Goal: Task Accomplishment & Management: Use online tool/utility

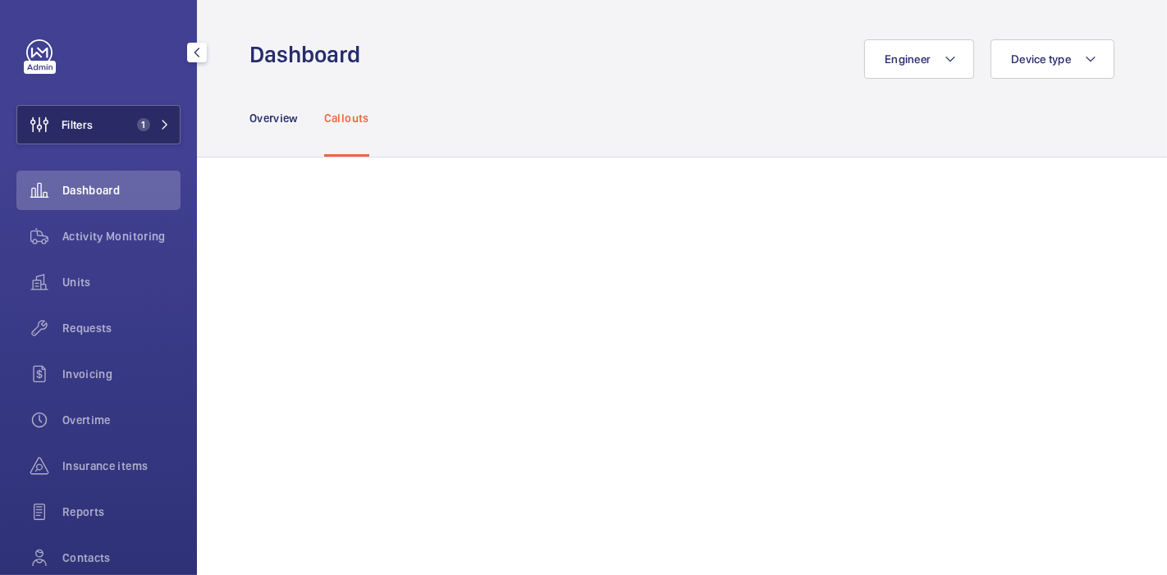
scroll to position [920, 0]
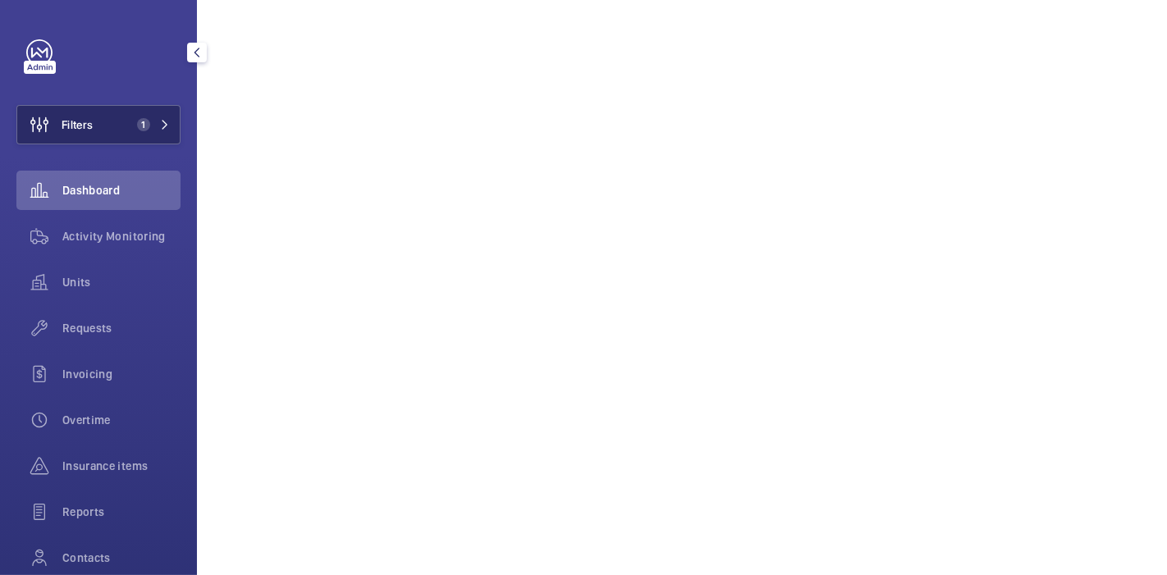
click at [100, 128] on button "Filters 1" at bounding box center [98, 124] width 164 height 39
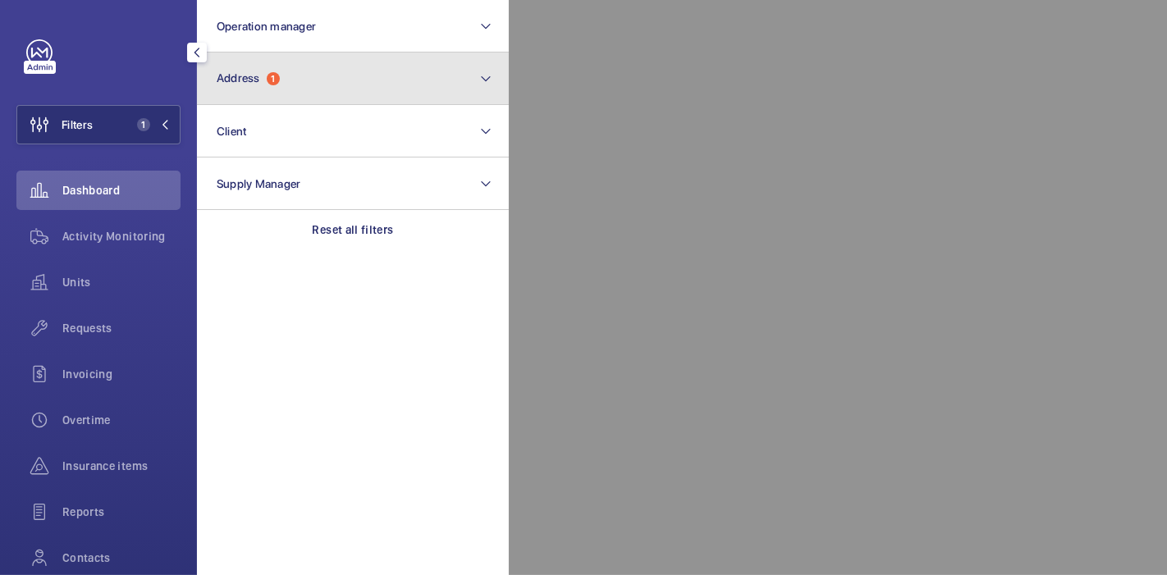
click at [264, 86] on button "Address 1" at bounding box center [353, 79] width 312 height 53
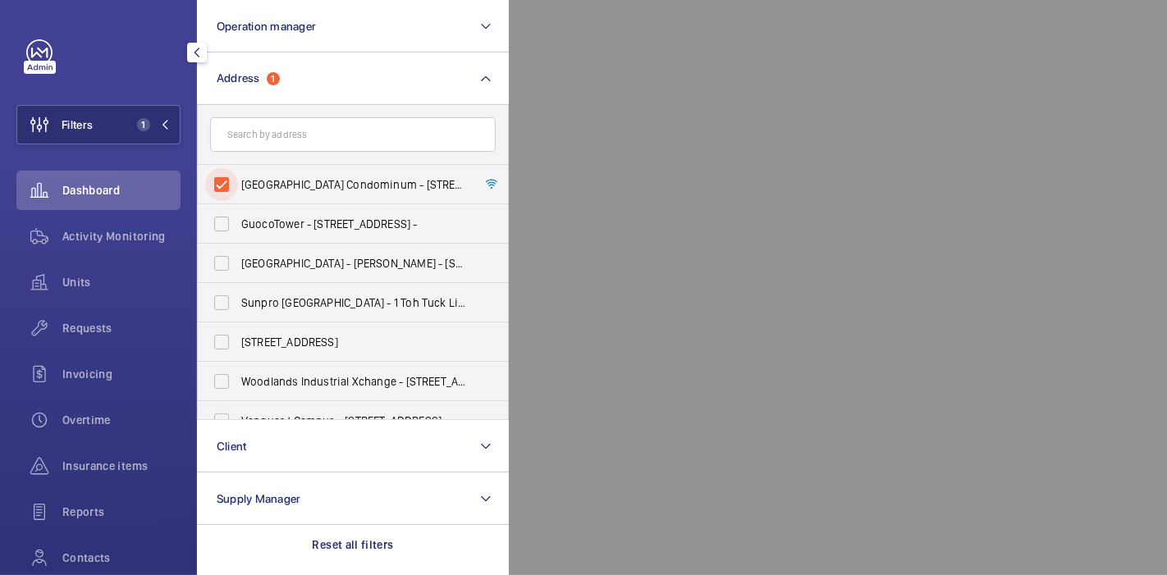
click at [221, 190] on input "[GEOGRAPHIC_DATA] Condominum - [STREET_ADDRESS]" at bounding box center [221, 184] width 33 height 33
checkbox input "false"
click at [75, 330] on span "Requests" at bounding box center [121, 328] width 118 height 16
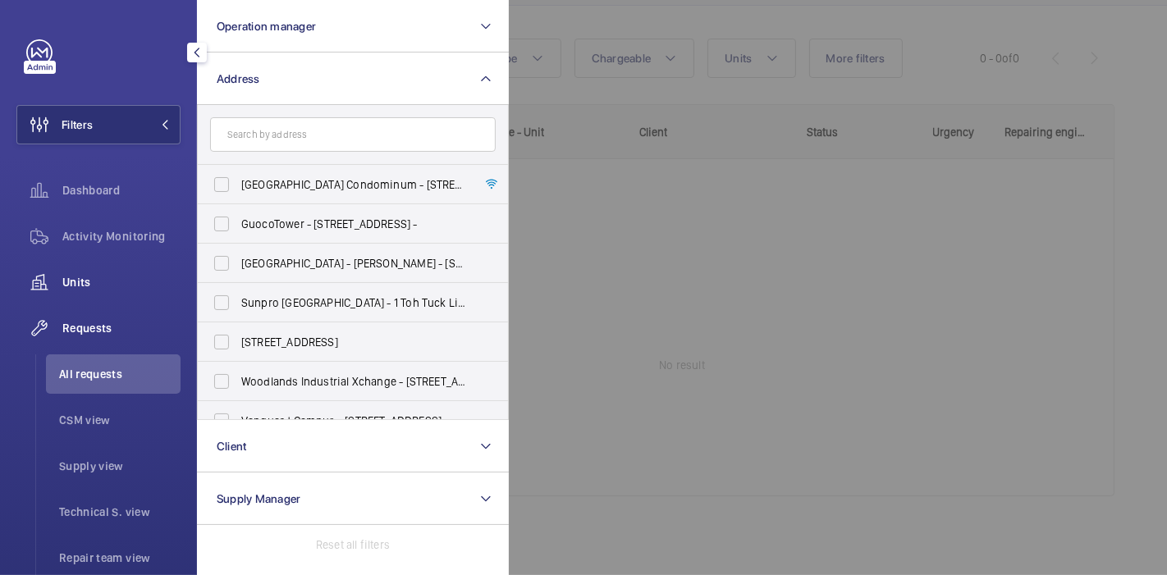
scroll to position [163, 0]
click at [89, 277] on span "Units" at bounding box center [121, 282] width 118 height 16
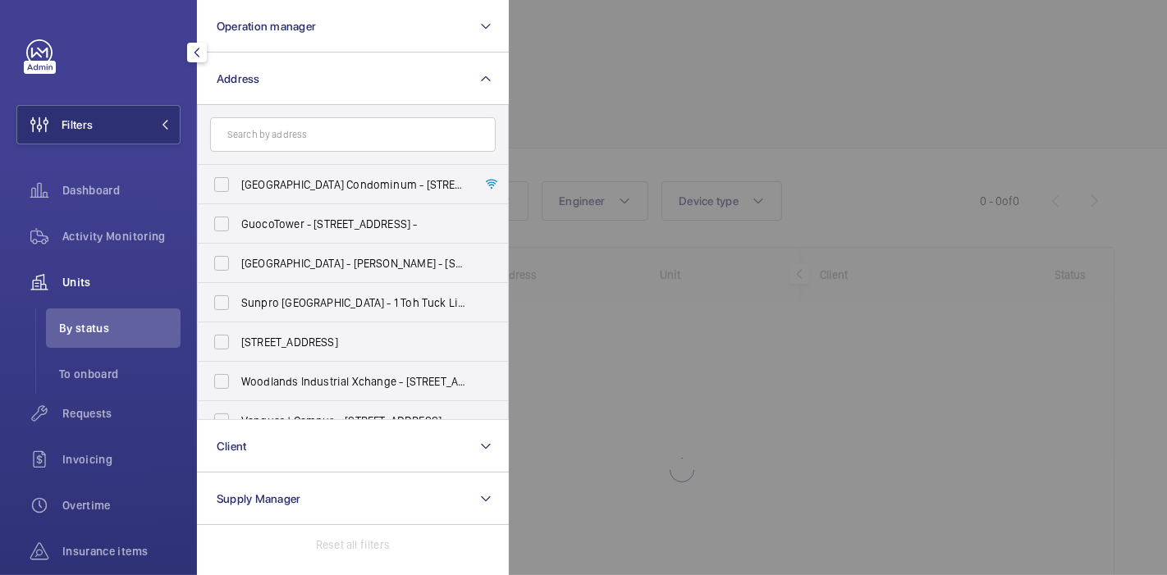
click at [560, 83] on div at bounding box center [1092, 287] width 1167 height 575
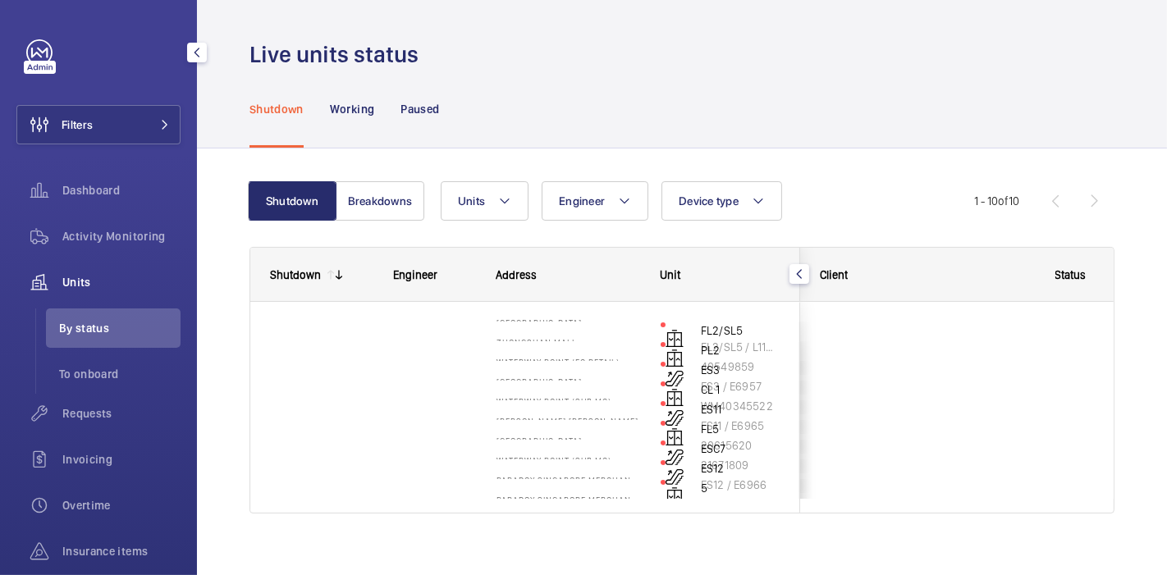
click at [76, 277] on span "Units" at bounding box center [121, 282] width 118 height 16
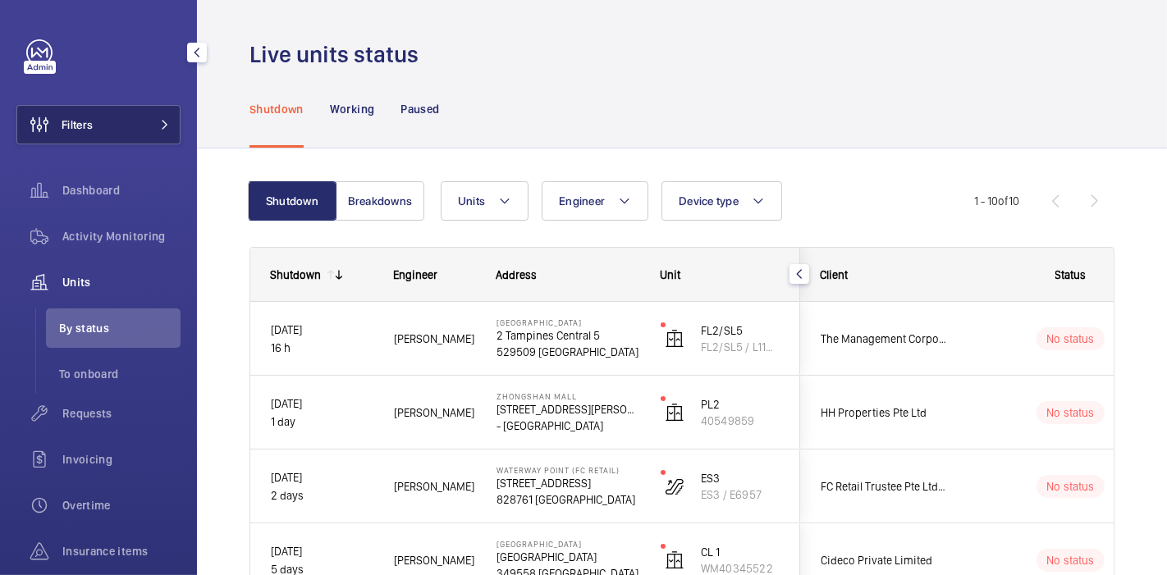
click at [160, 127] on mat-icon at bounding box center [165, 125] width 10 height 10
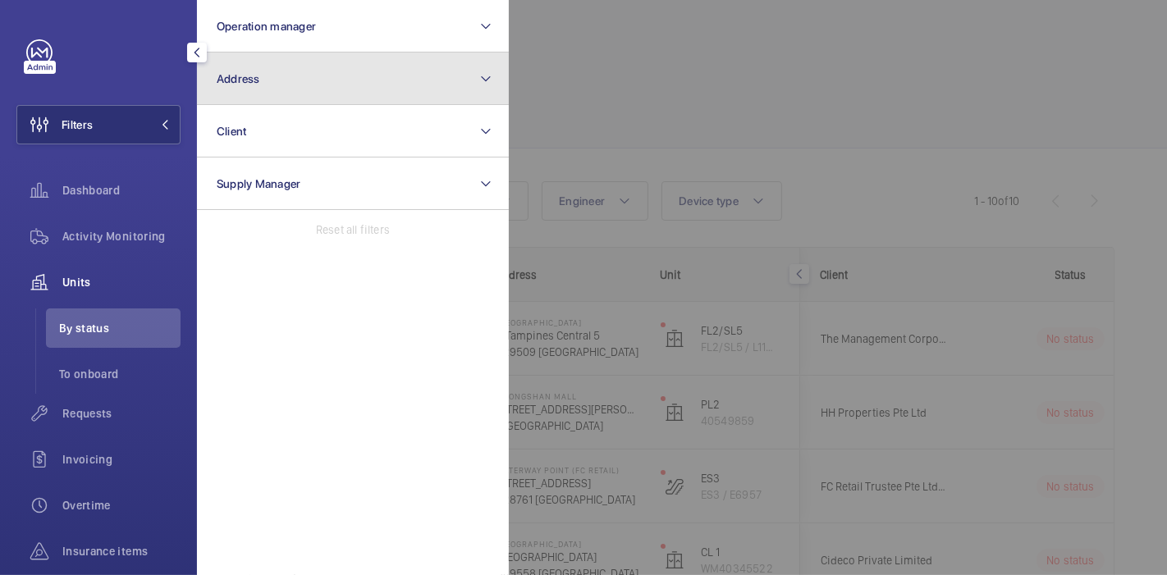
click at [288, 90] on button "Address" at bounding box center [353, 79] width 312 height 53
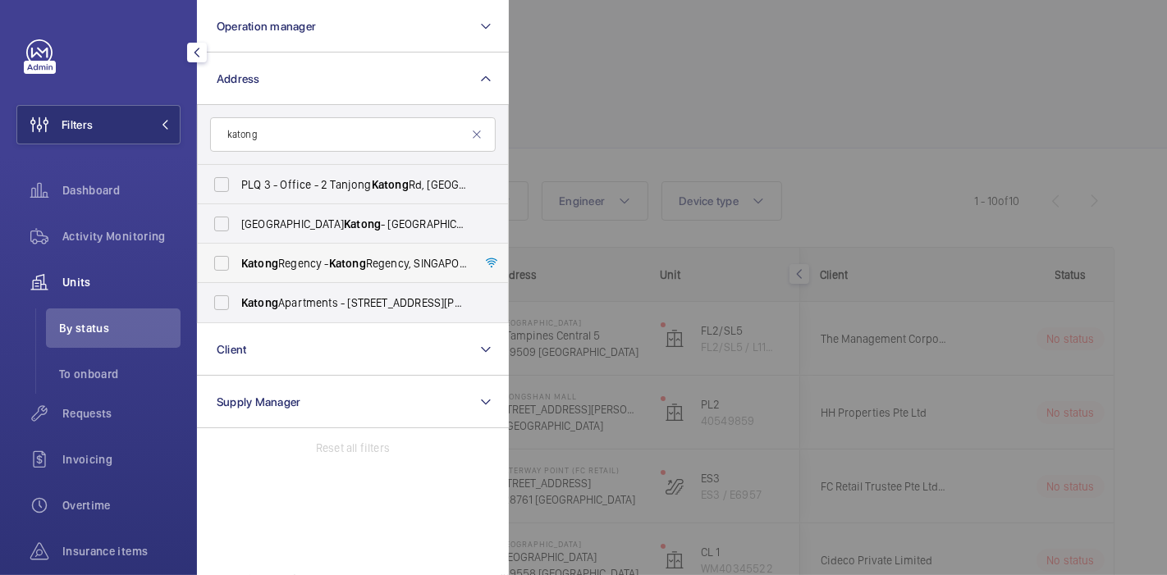
type input "katong"
click at [317, 261] on span "Katong Regency - [GEOGRAPHIC_DATA]" at bounding box center [354, 263] width 226 height 16
click at [238, 261] on input "Katong Regency - [GEOGRAPHIC_DATA]" at bounding box center [221, 263] width 33 height 33
checkbox input "true"
click at [601, 96] on div at bounding box center [1092, 287] width 1167 height 575
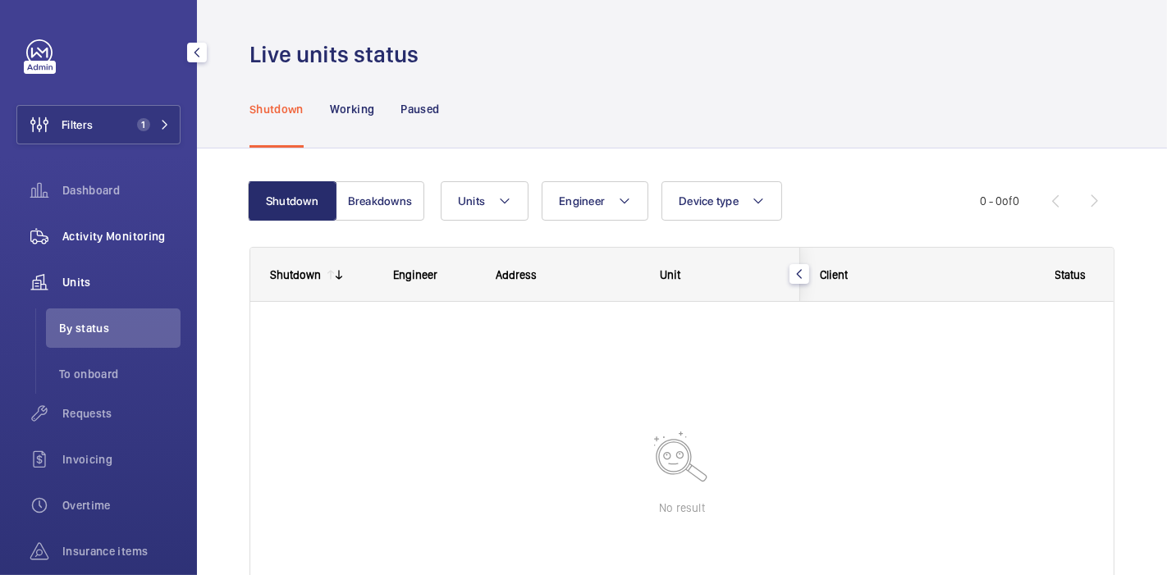
click at [115, 234] on span "Activity Monitoring" at bounding box center [121, 236] width 118 height 16
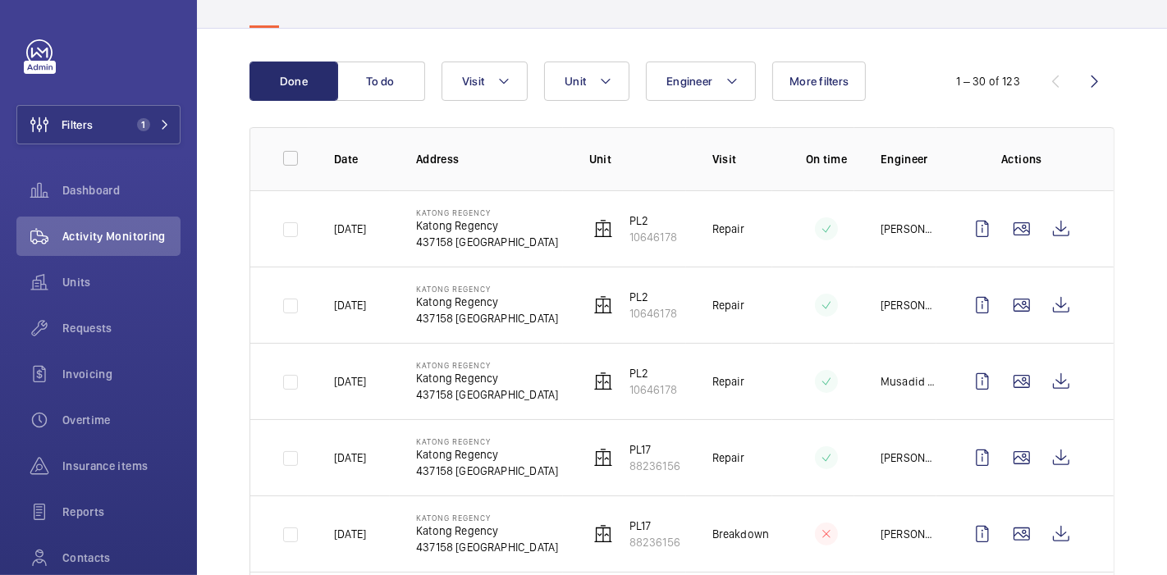
scroll to position [127, 0]
click at [1075, 85] on wm-front-icon-button at bounding box center [1094, 82] width 39 height 39
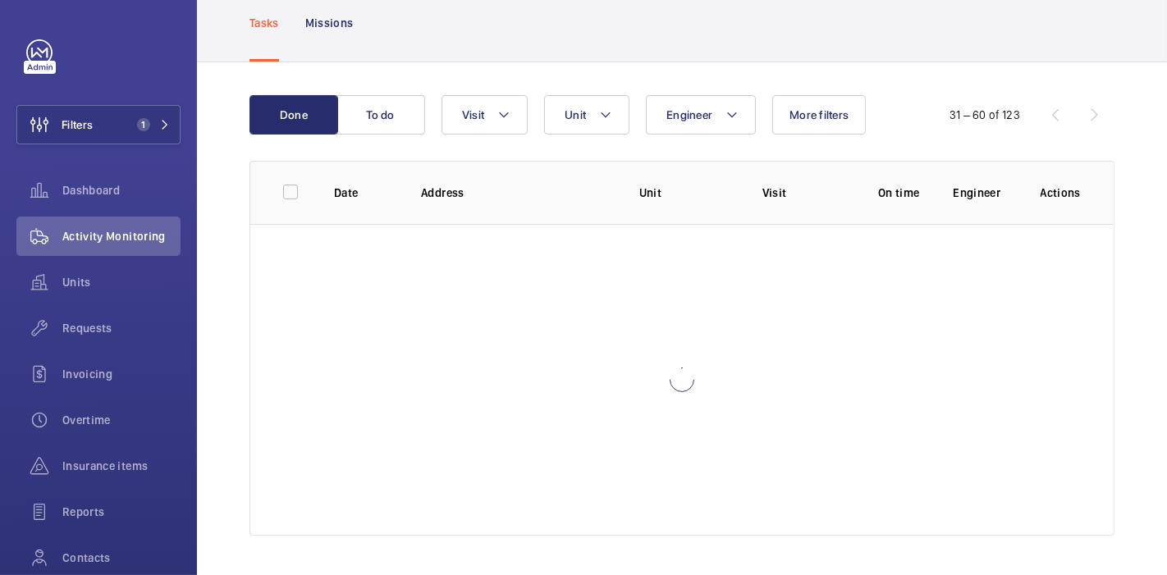
scroll to position [94, 0]
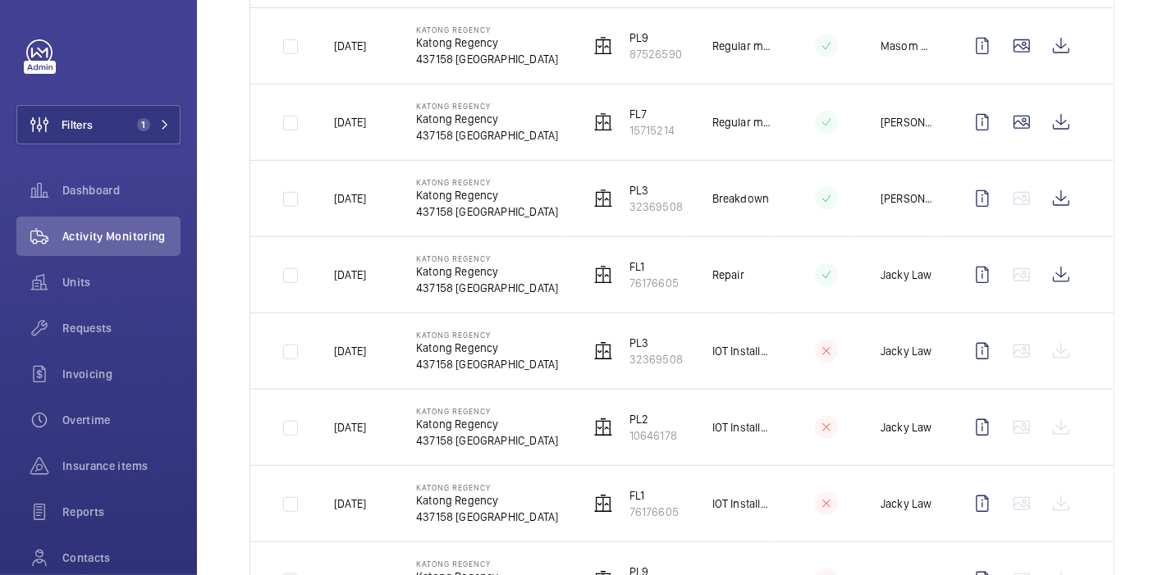
scroll to position [776, 0]
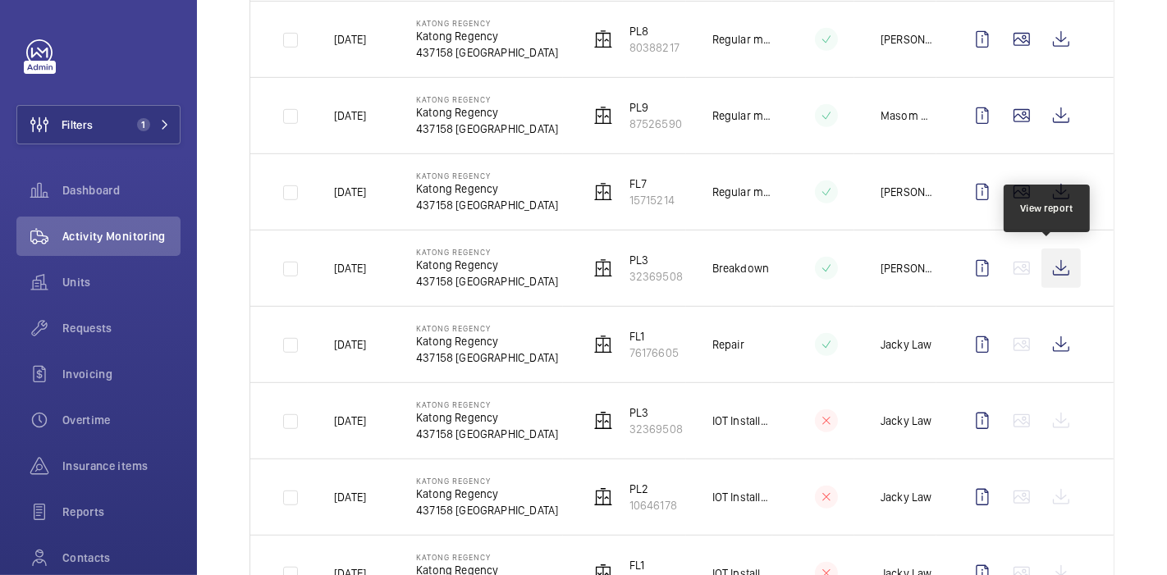
click at [1047, 254] on wm-front-icon-button at bounding box center [1060, 268] width 39 height 39
